Goal: Task Accomplishment & Management: Complete application form

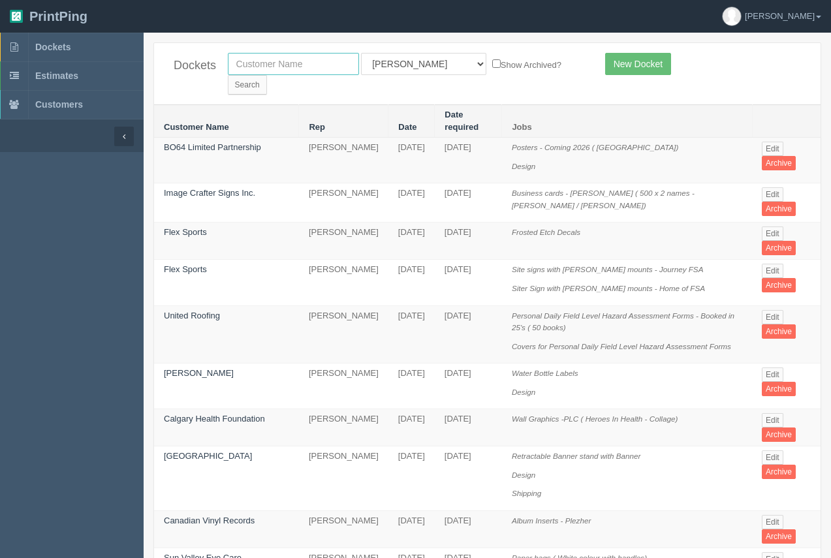
click at [281, 72] on input "text" at bounding box center [293, 64] width 131 height 22
type input "united roofing"
click at [267, 75] on input "Search" at bounding box center [247, 85] width 39 height 20
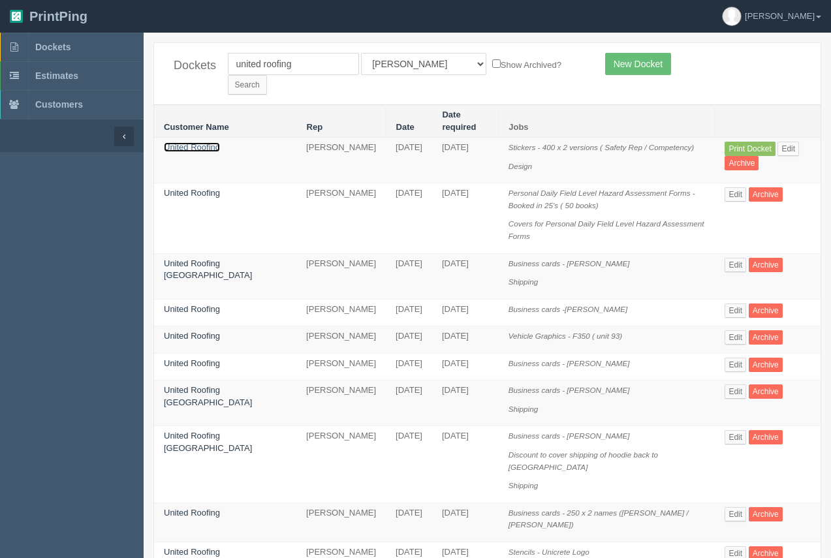
click at [212, 142] on link "United Roofing" at bounding box center [192, 147] width 56 height 10
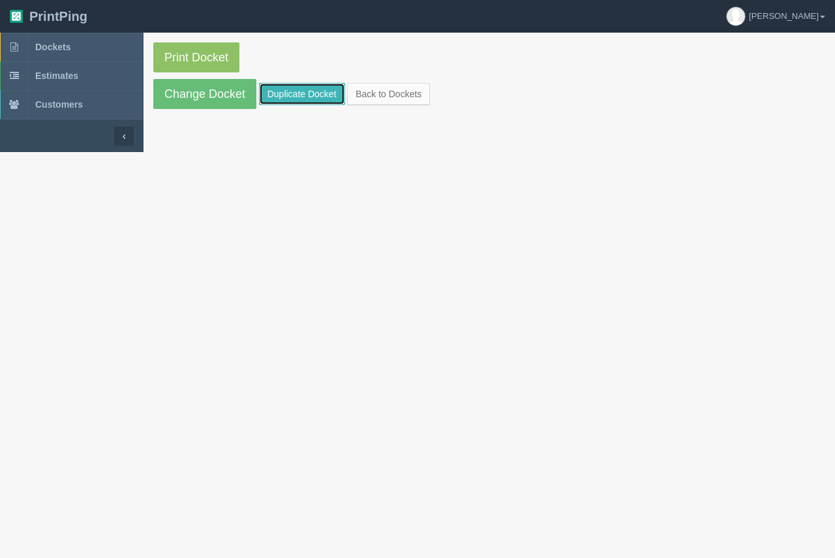
click at [280, 96] on link "Duplicate Docket" at bounding box center [302, 94] width 86 height 22
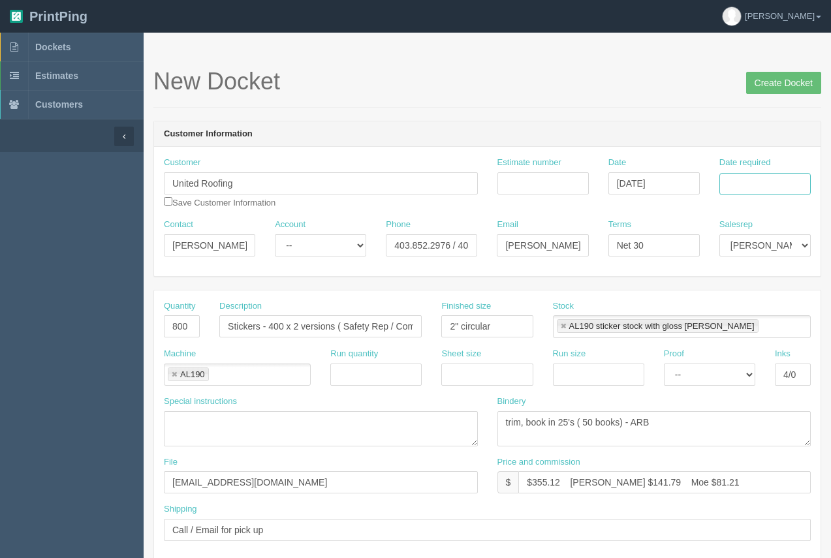
click at [752, 187] on input "Date required" at bounding box center [764, 184] width 91 height 22
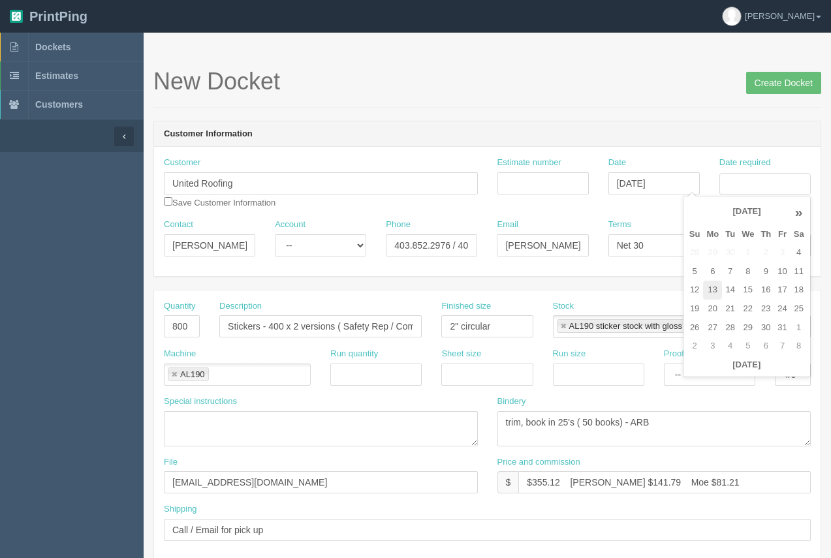
click at [711, 297] on td "13" at bounding box center [712, 290] width 19 height 19
click at [782, 287] on td "17" at bounding box center [782, 290] width 16 height 19
type input "October 17, 2025"
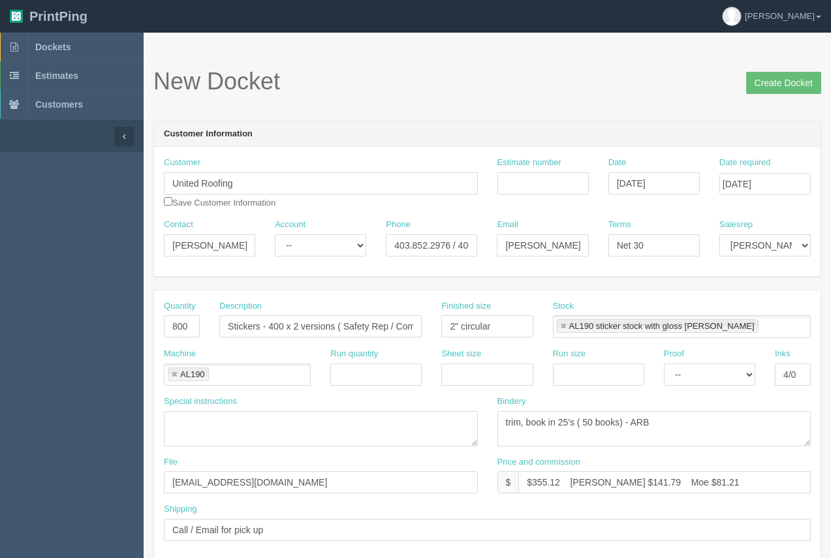
drag, startPoint x: 640, startPoint y: 28, endPoint x: 512, endPoint y: 175, distance: 194.7
click at [641, 28] on header "PrintPing Arif Edit account ( arif@allrush.ca ) Logout" at bounding box center [415, 16] width 831 height 33
drag, startPoint x: 211, startPoint y: 243, endPoint x: 143, endPoint y: 234, distance: 69.2
type input "[PERSON_NAME]"
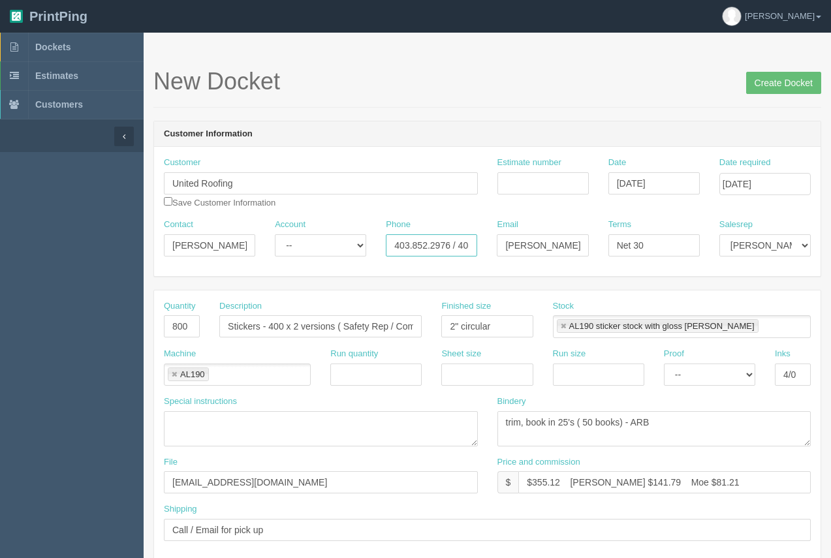
drag, startPoint x: 451, startPoint y: 248, endPoint x: 352, endPoint y: 235, distance: 100.0
click at [352, 235] on div "Contact Dan Account -- Existing Client Allrush Client Rep Client Phone 403.852.…" at bounding box center [487, 243] width 666 height 48
type input "587.894.1975 / 403.870.2753"
drag, startPoint x: 529, startPoint y: 247, endPoint x: 463, endPoint y: 238, distance: 66.4
click at [461, 240] on div "Contact Dan Account -- Existing Client Allrush Client Rep Client Phone 587.894.…" at bounding box center [487, 243] width 666 height 48
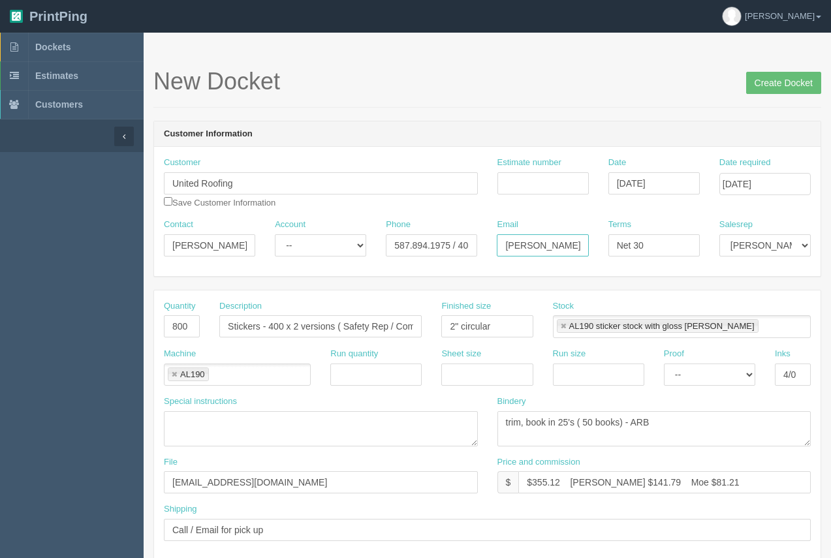
type input "dan@unitedroofing.ca"
drag, startPoint x: 189, startPoint y: 331, endPoint x: 149, endPoint y: 326, distance: 40.2
type input "12"
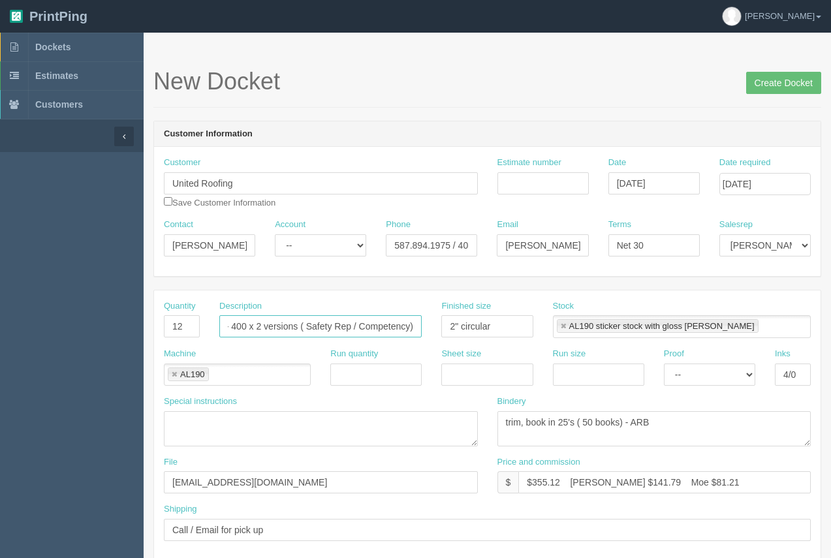
drag, startPoint x: 268, startPoint y: 327, endPoint x: 458, endPoint y: 348, distance: 191.1
click at [458, 348] on div "Quantity 12 Description Stickers - 400 x 2 versions ( Safety Rep / Competency) …" at bounding box center [487, 425] width 666 height 270
type input "Stickers - T-01 to T-12"
drag, startPoint x: 495, startPoint y: 328, endPoint x: 448, endPoint y: 333, distance: 47.3
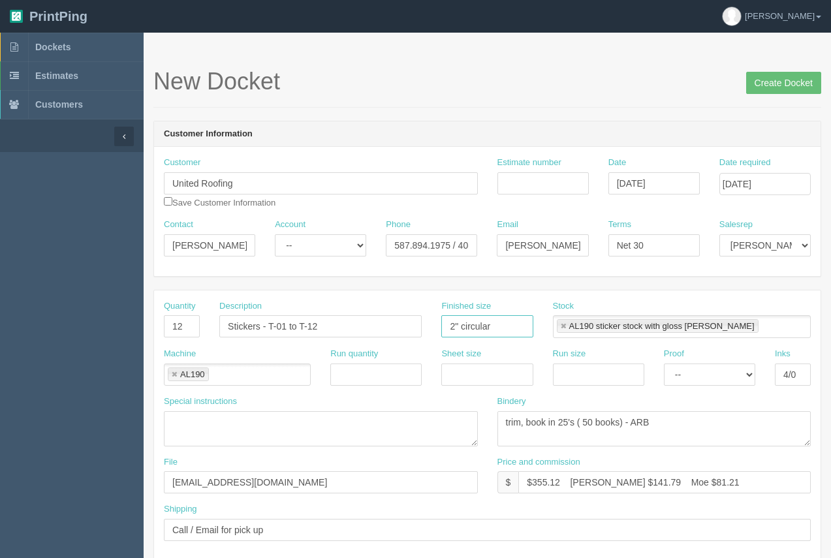
click at [448, 333] on input "2" circular" at bounding box center [486, 326] width 91 height 22
type input "see instruc"
click at [218, 421] on textarea at bounding box center [321, 428] width 314 height 35
type textarea "T-01 to T-12 ....Must be 5" high. 15" x 5"(h)"
drag, startPoint x: 696, startPoint y: 420, endPoint x: 503, endPoint y: 436, distance: 193.8
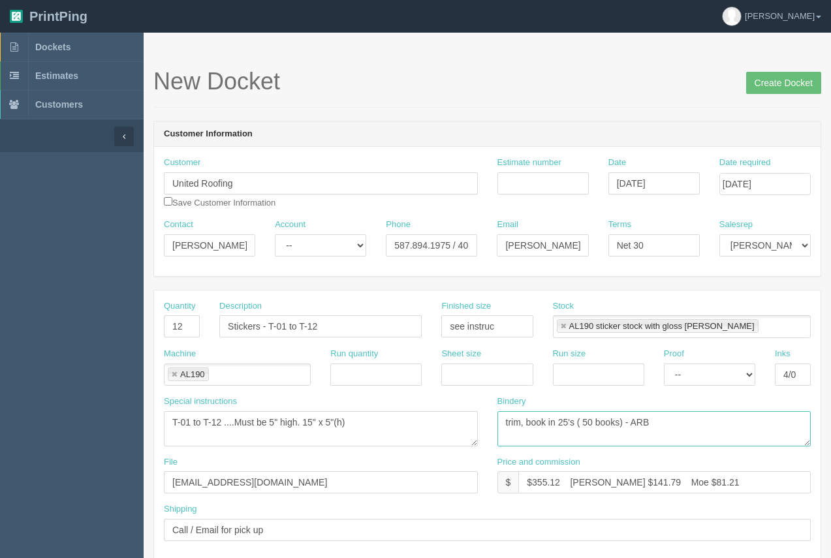
click at [504, 437] on textarea "trim, book in 25's ( 50 books) - ARB" at bounding box center [654, 428] width 314 height 35
type textarea "weed, mask - ARB"
click at [561, 328] on link at bounding box center [563, 326] width 8 height 8
type textarea "weed, mask - ARB"
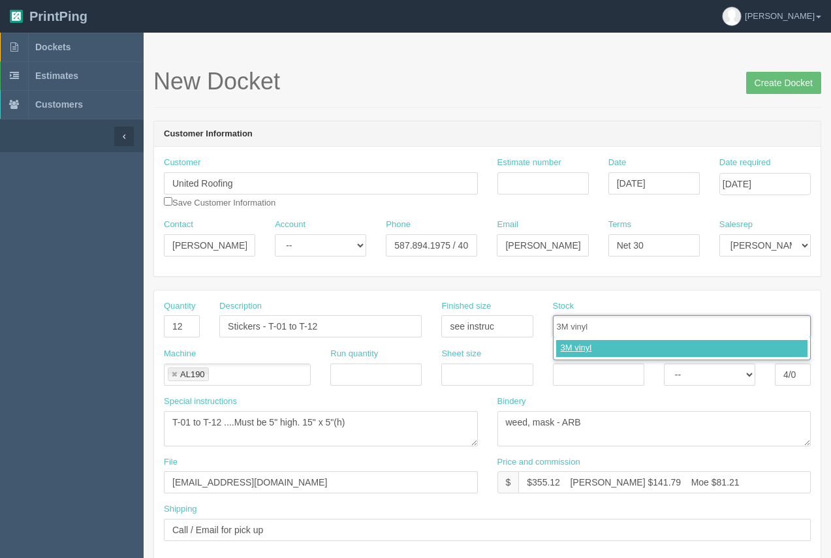
type input "3M vinyl"
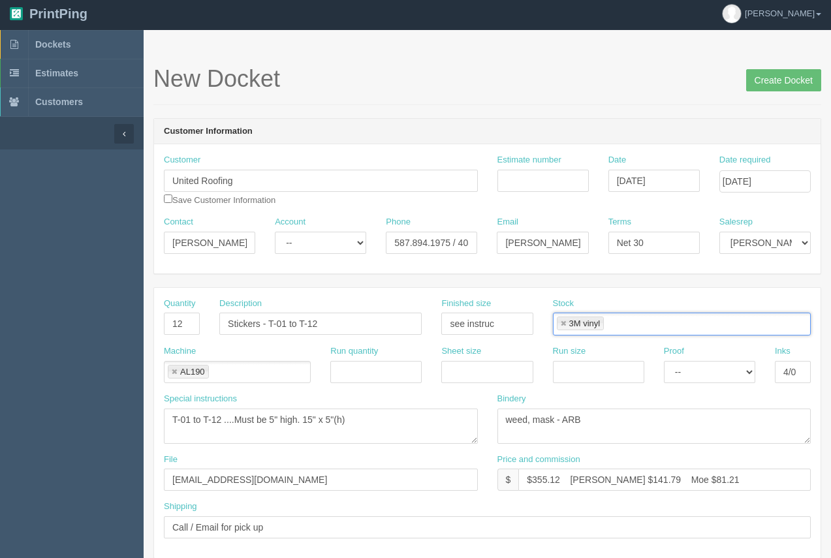
scroll to position [3, 0]
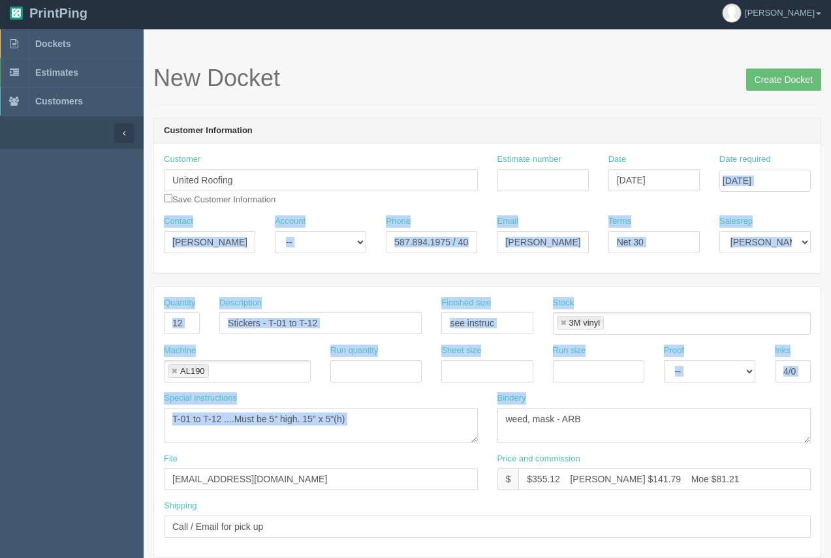
drag, startPoint x: 835, startPoint y: 284, endPoint x: 827, endPoint y: 420, distance: 136.6
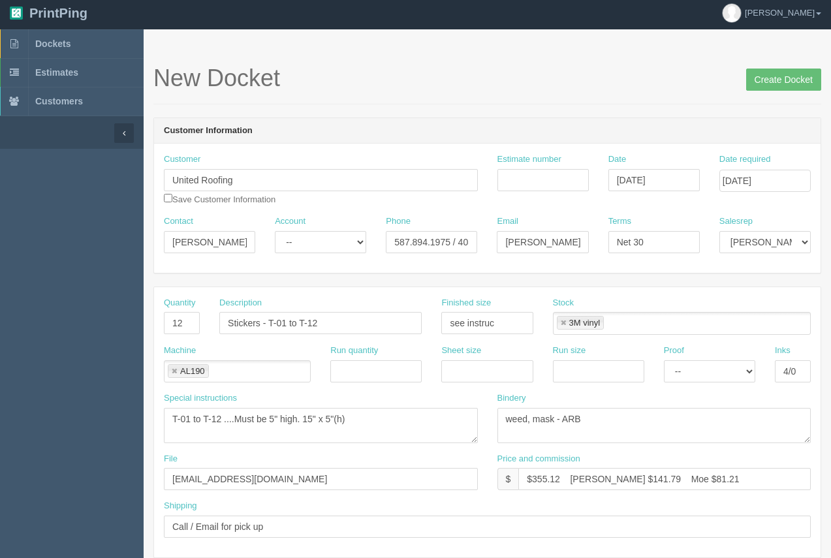
click at [586, 137] on header "Customer Information" at bounding box center [487, 131] width 666 height 26
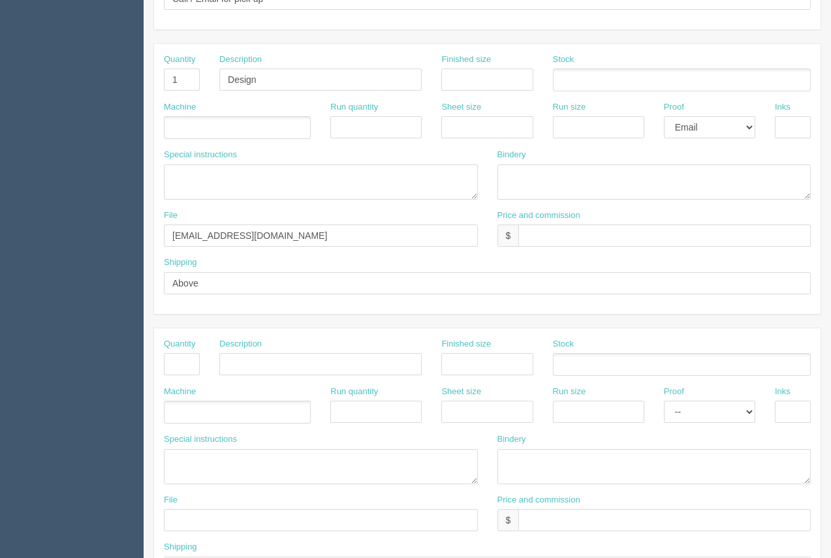
scroll to position [627, 0]
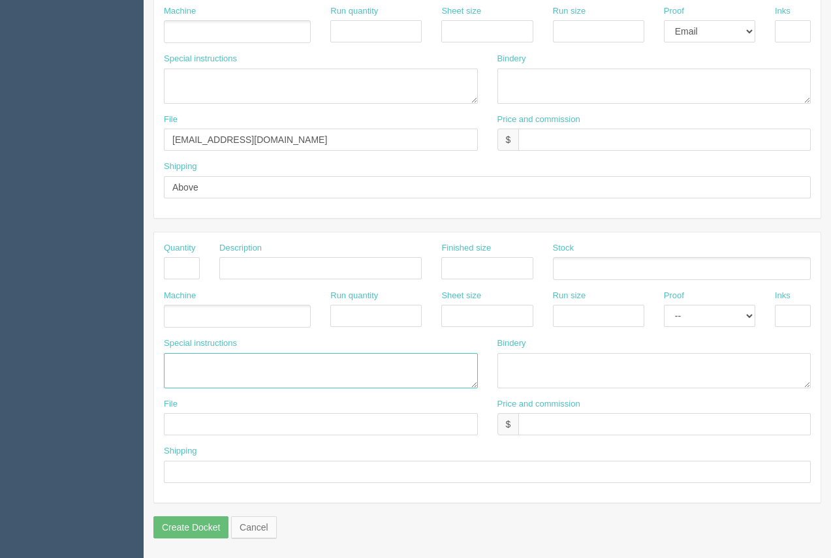
click at [215, 368] on textarea at bounding box center [321, 370] width 314 height 35
click at [207, 360] on textarea "ARB....$12658" at bounding box center [321, 370] width 314 height 35
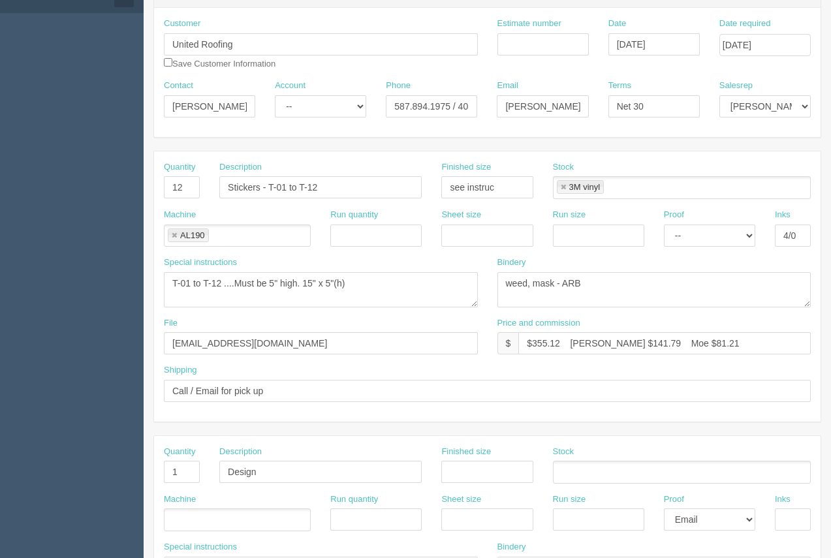
type textarea "ARB....$30.00 #12658"
click at [537, 46] on input "Estimate number" at bounding box center [542, 44] width 91 height 22
type input "92795"
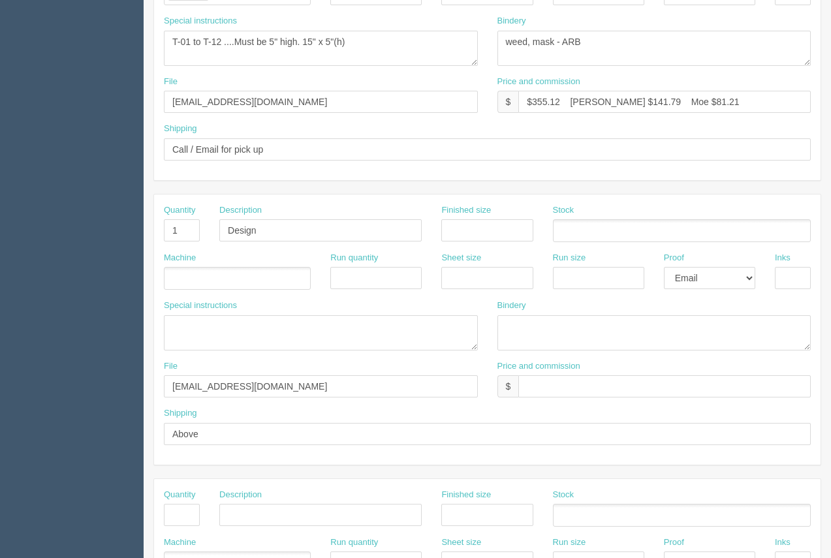
scroll to position [369, 0]
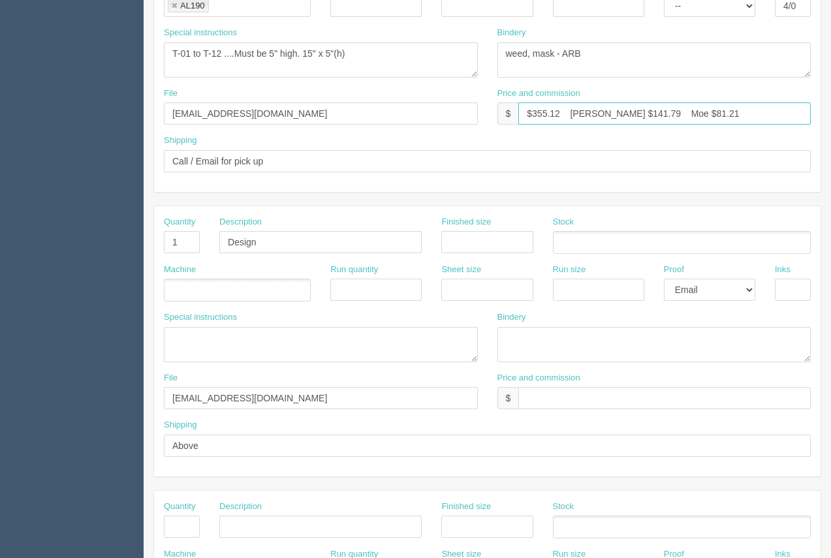
drag, startPoint x: 559, startPoint y: 114, endPoint x: 534, endPoint y: 108, distance: 25.5
click at [534, 108] on input "$355.12 Arif $141.79 Moe $81.21" at bounding box center [664, 113] width 292 height 22
type input "$132.55 Arif $141.79 Moe $81.21"
drag, startPoint x: 361, startPoint y: 64, endPoint x: 145, endPoint y: 54, distance: 216.2
click at [105, 61] on section "Dockets Estimates Customers" at bounding box center [415, 240] width 831 height 1152
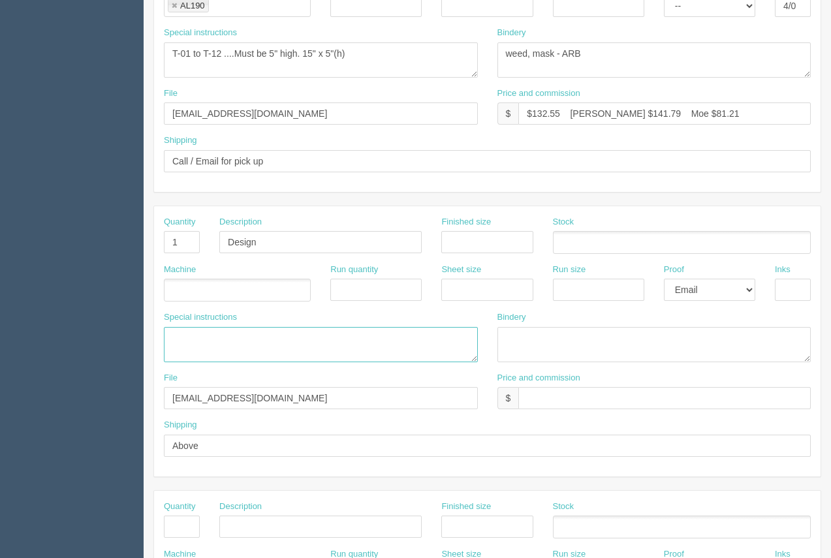
paste textarea "T-01 to T-12 ....Must be 5" high. 15" x 5"(h)"
type textarea "T-01 to T-12 ....Must be 5" high. 15" x 5"(h)"
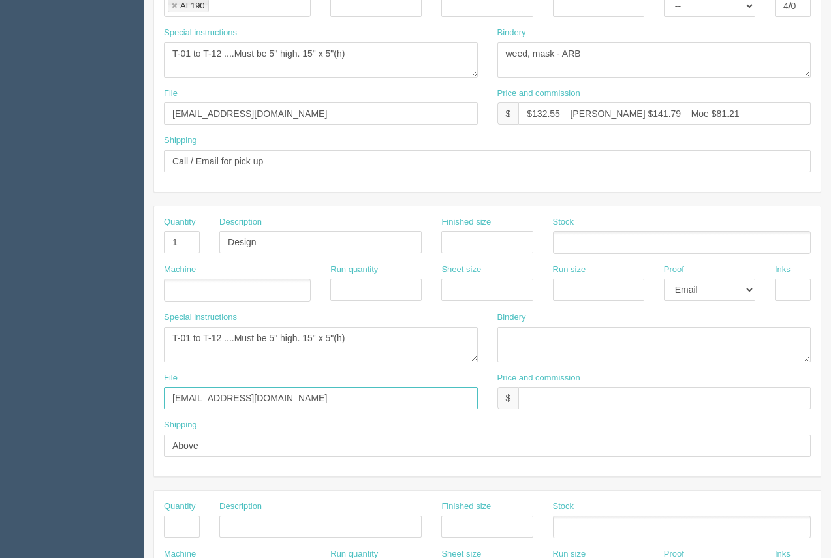
drag, startPoint x: 257, startPoint y: 402, endPoint x: 161, endPoint y: 402, distance: 95.9
click at [161, 402] on div "File files@allrush.ca" at bounding box center [320, 396] width 333 height 48
type input "New. See instruc"
drag, startPoint x: 269, startPoint y: 113, endPoint x: 162, endPoint y: 109, distance: 107.7
click at [162, 109] on div "File files@allrush.ca" at bounding box center [320, 111] width 333 height 48
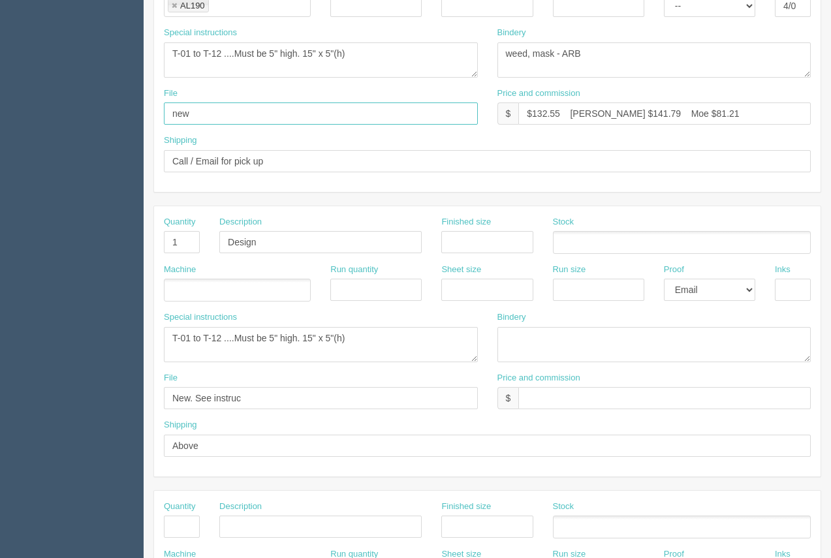
type input "New. See instruc below"
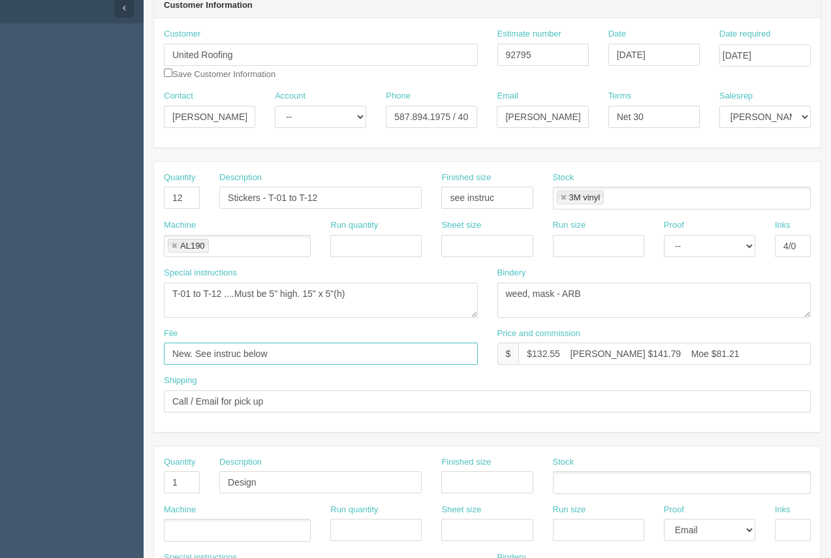
scroll to position [121, 0]
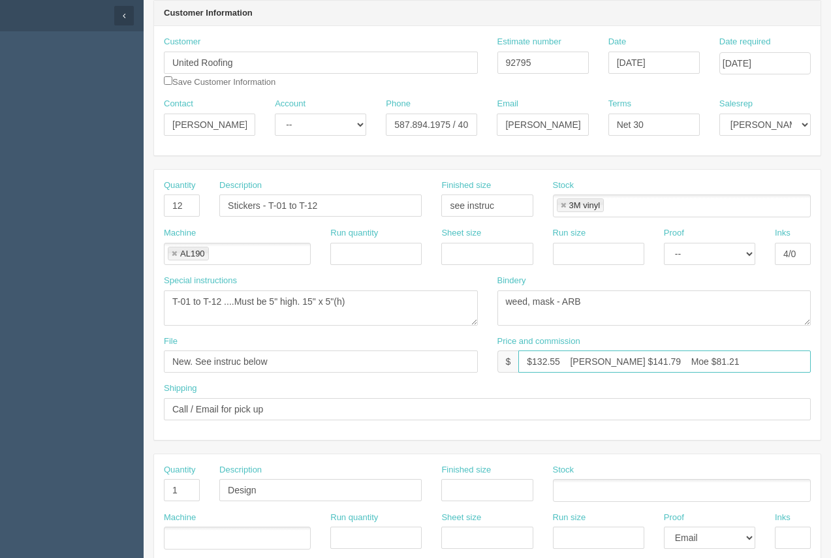
drag, startPoint x: 621, startPoint y: 358, endPoint x: 628, endPoint y: 360, distance: 6.7
click at [621, 358] on input "$132.55 Arif $141.79 Moe $81.21" at bounding box center [664, 361] width 292 height 22
drag, startPoint x: 697, startPoint y: 360, endPoint x: 655, endPoint y: 363, distance: 41.9
click at [655, 363] on input "$132.55 Arif $141.79 Moe $81.21" at bounding box center [664, 361] width 292 height 22
drag, startPoint x: 619, startPoint y: 362, endPoint x: 591, endPoint y: 360, distance: 28.1
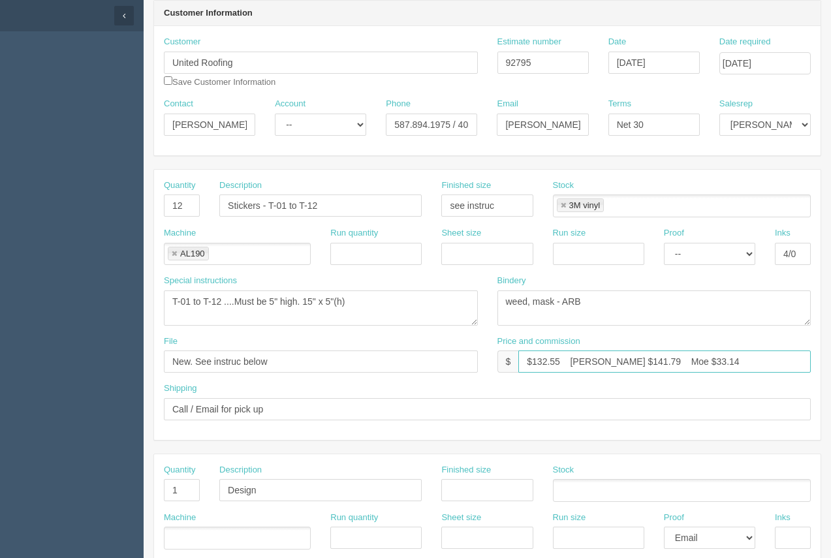
click at [591, 360] on input "$132.55 Arif $141.79 Moe $33.14" at bounding box center [664, 361] width 292 height 22
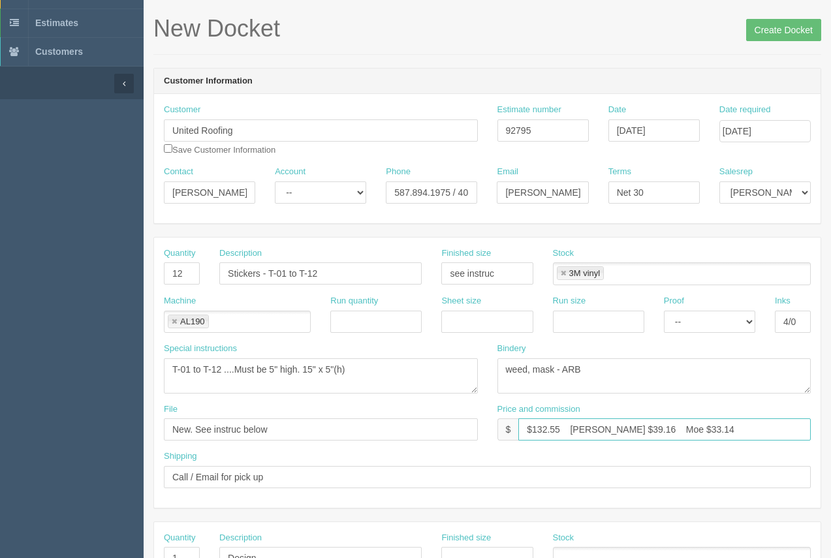
scroll to position [0, 0]
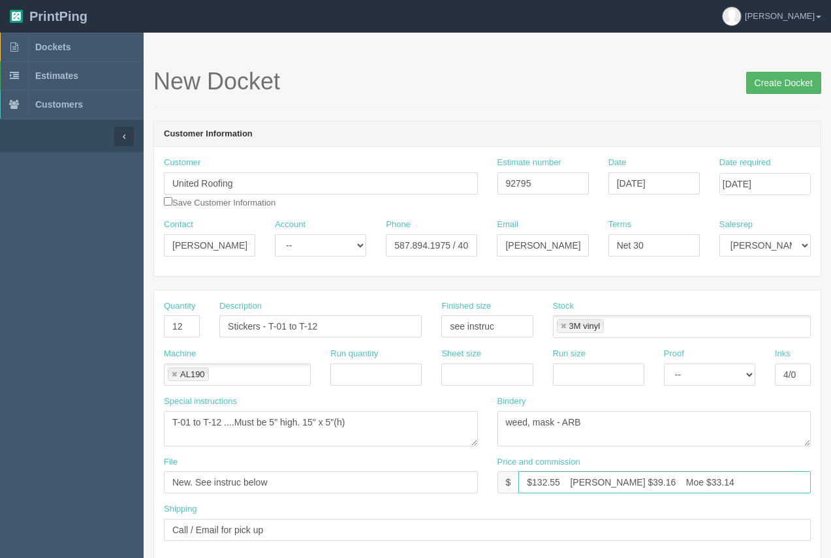
type input "$132.55 Arif $39.16 Moe $33.14"
click at [787, 88] on input "Create Docket" at bounding box center [783, 83] width 75 height 22
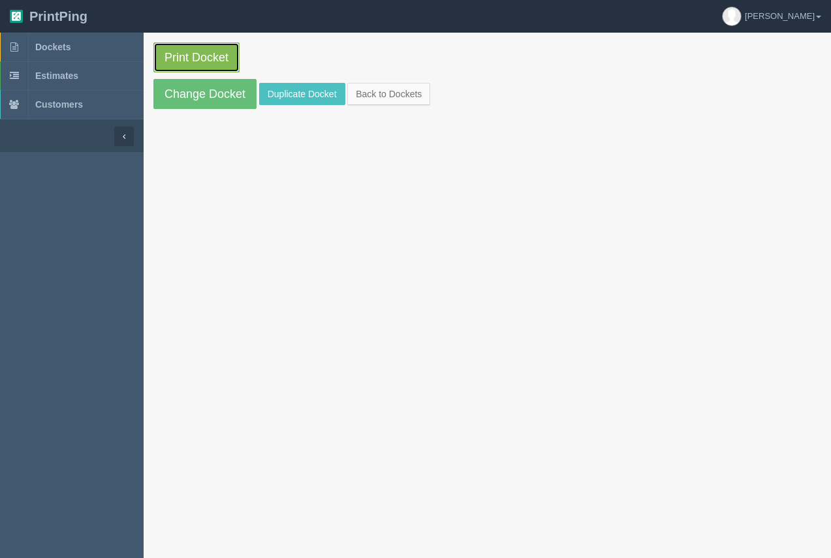
click at [196, 67] on link "Print Docket" at bounding box center [196, 57] width 86 height 30
click at [48, 42] on span "Dockets" at bounding box center [52, 47] width 35 height 10
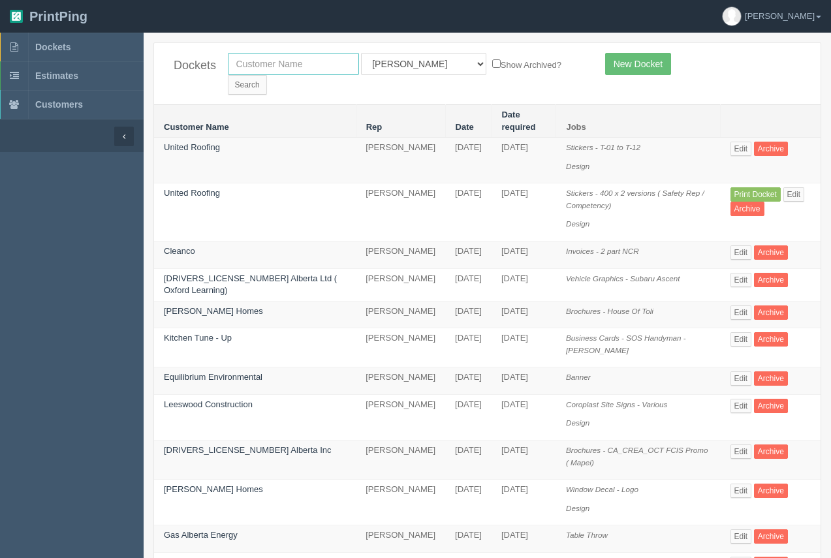
click at [255, 74] on input "text" at bounding box center [293, 64] width 131 height 22
type input "oxford"
click at [228, 75] on input "Search" at bounding box center [247, 85] width 39 height 20
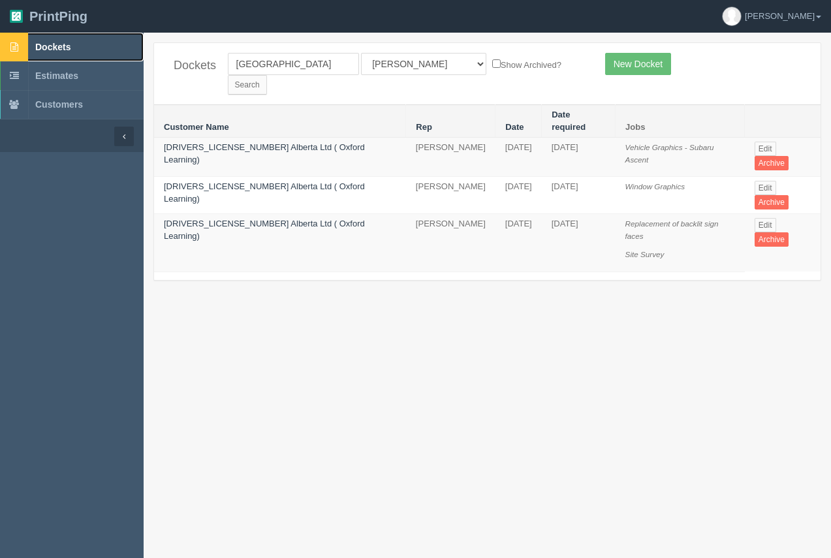
click at [65, 44] on span "Dockets" at bounding box center [52, 47] width 35 height 10
